Goal: Find contact information: Find contact information

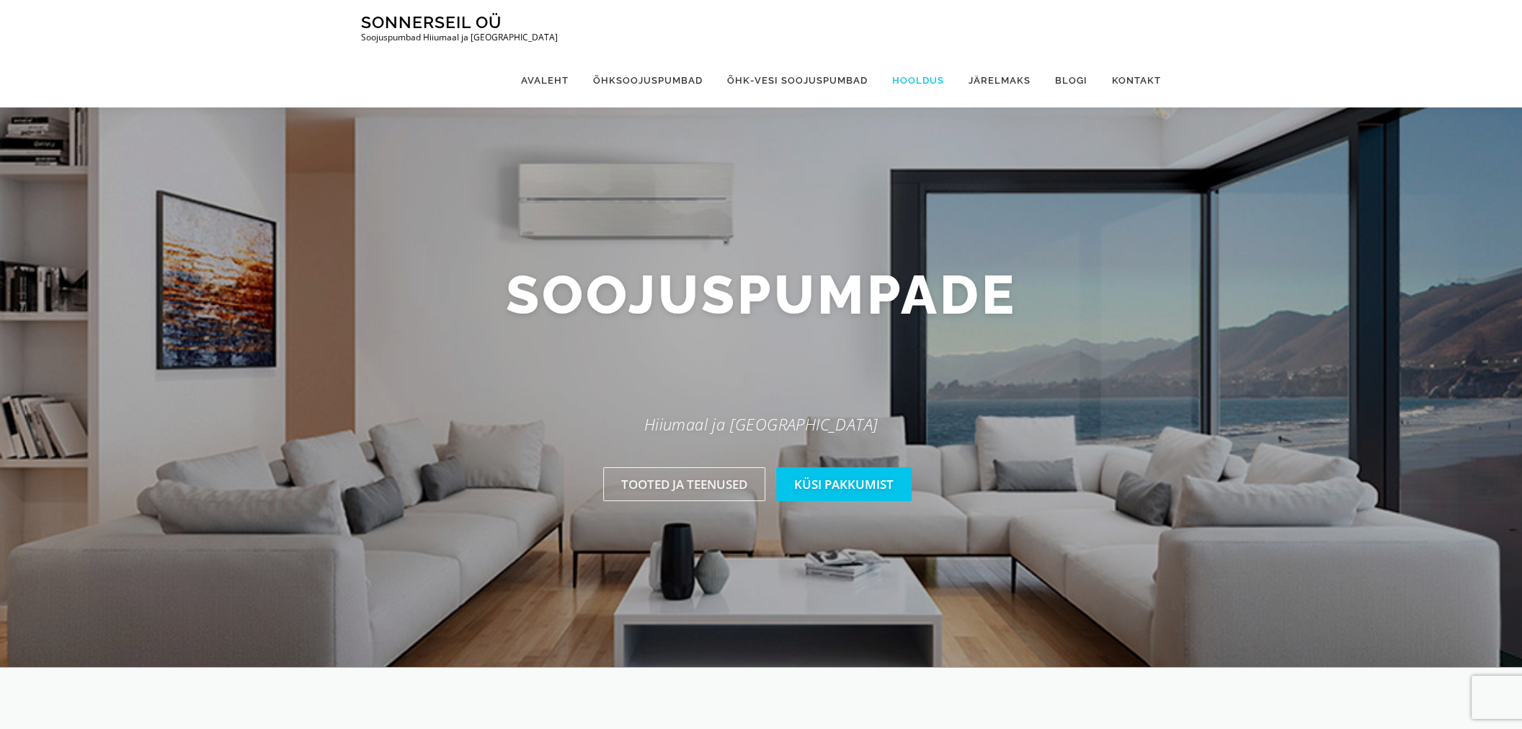
click at [913, 53] on link "Hooldus" at bounding box center [918, 80] width 76 height 54
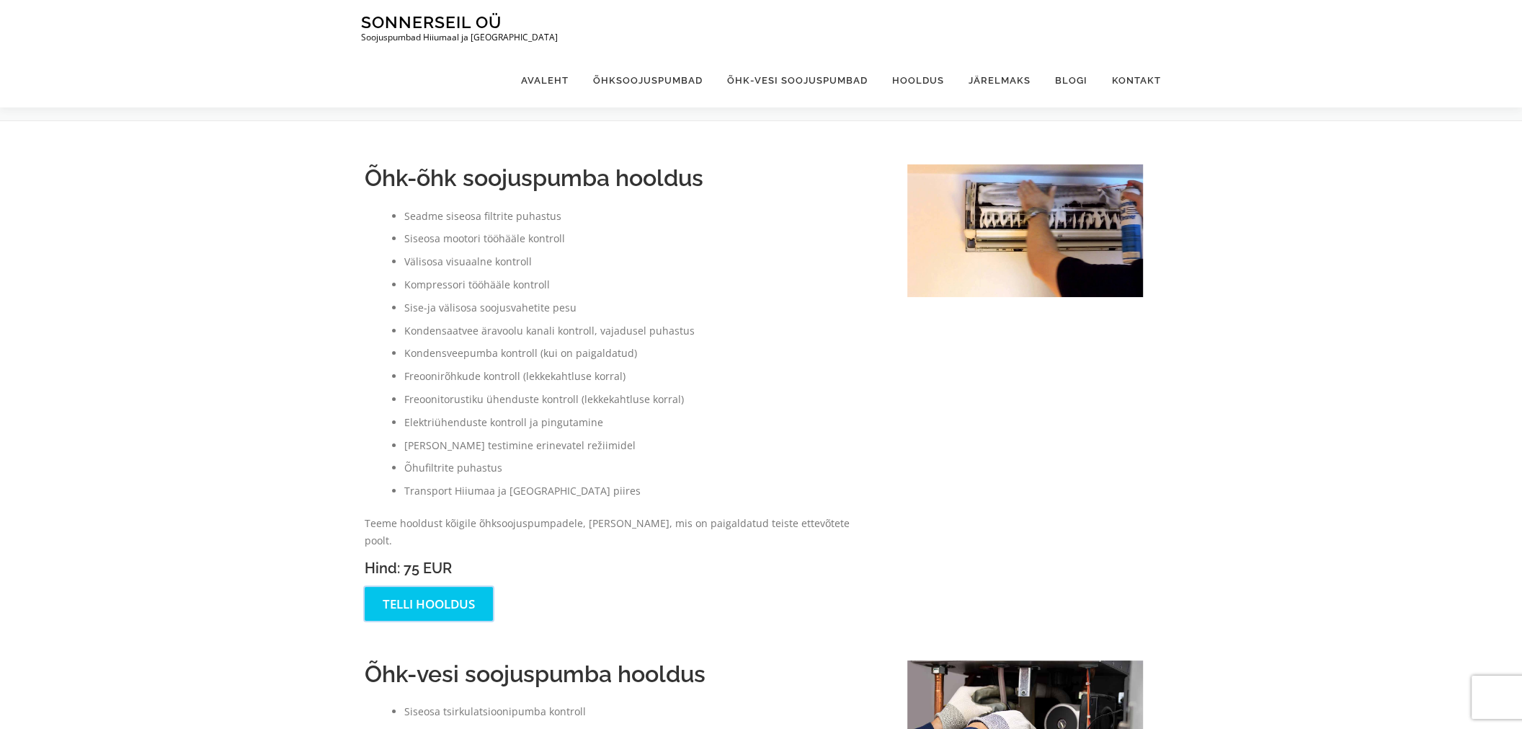
click at [446, 587] on link "Telli hooldus" at bounding box center [429, 604] width 128 height 34
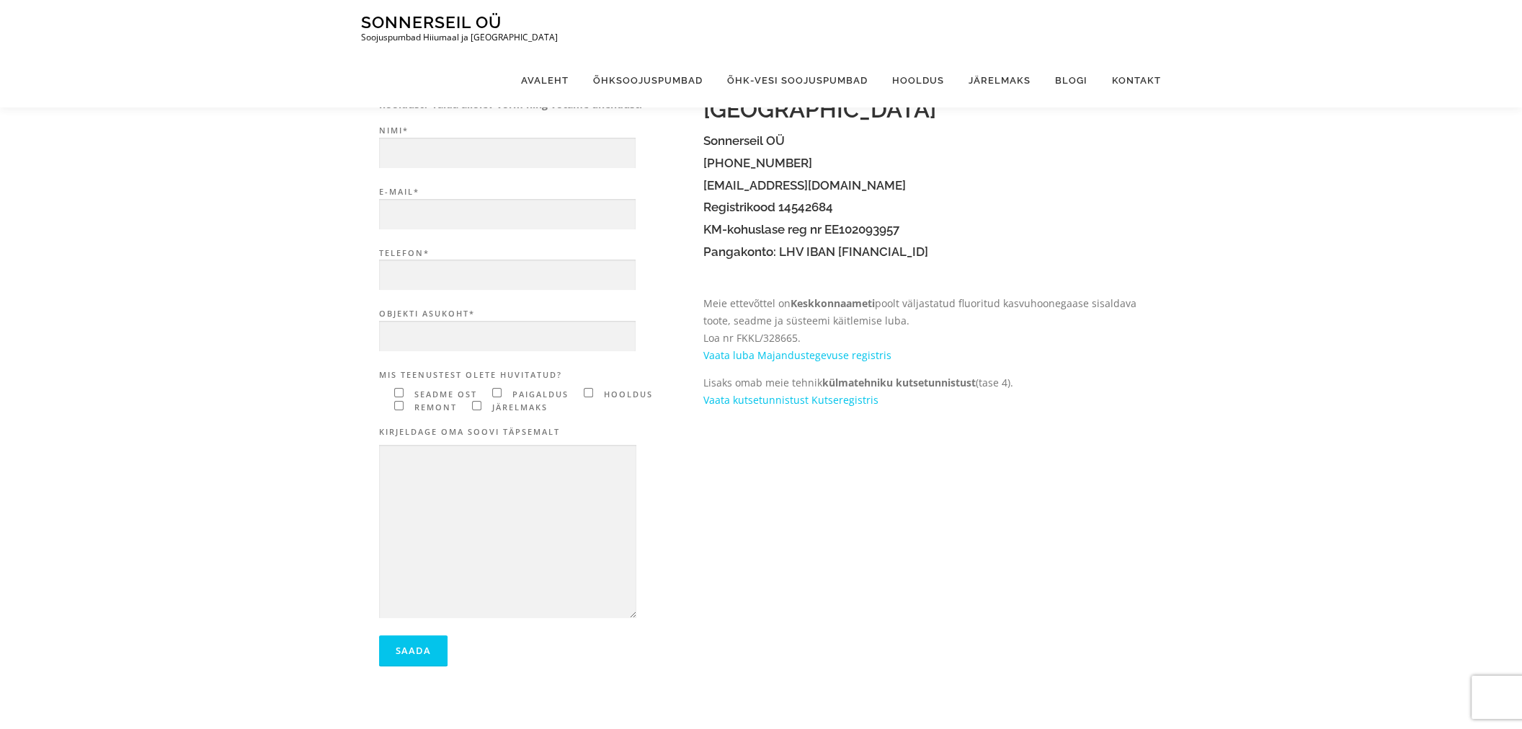
scroll to position [43, 0]
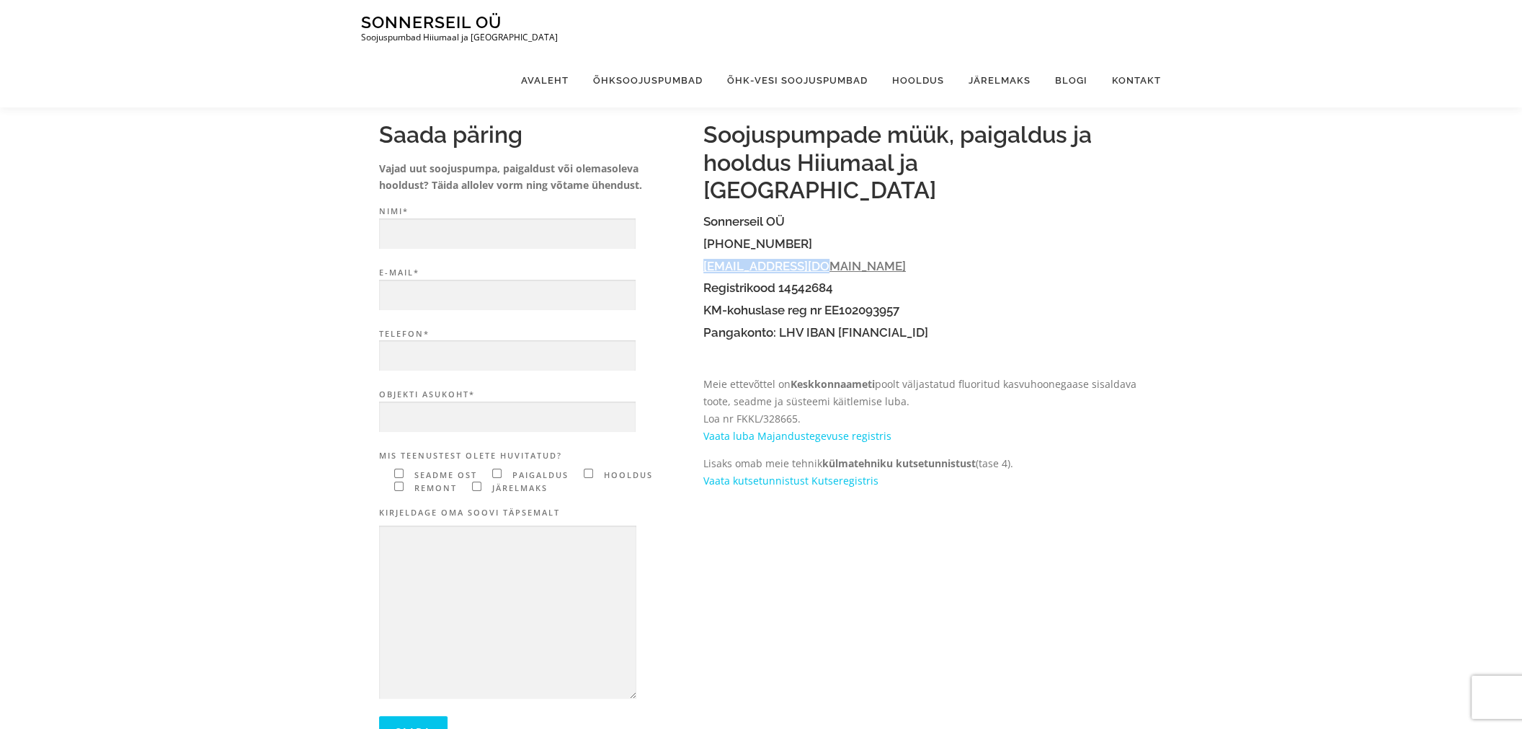
drag, startPoint x: 817, startPoint y: 236, endPoint x: 703, endPoint y: 232, distance: 114.0
click at [704, 260] on h4 "[EMAIL_ADDRESS][DOMAIN_NAME]" at bounding box center [924, 267] width 440 height 14
copy link "[EMAIL_ADDRESS][DOMAIN_NAME]"
